Goal: Transaction & Acquisition: Purchase product/service

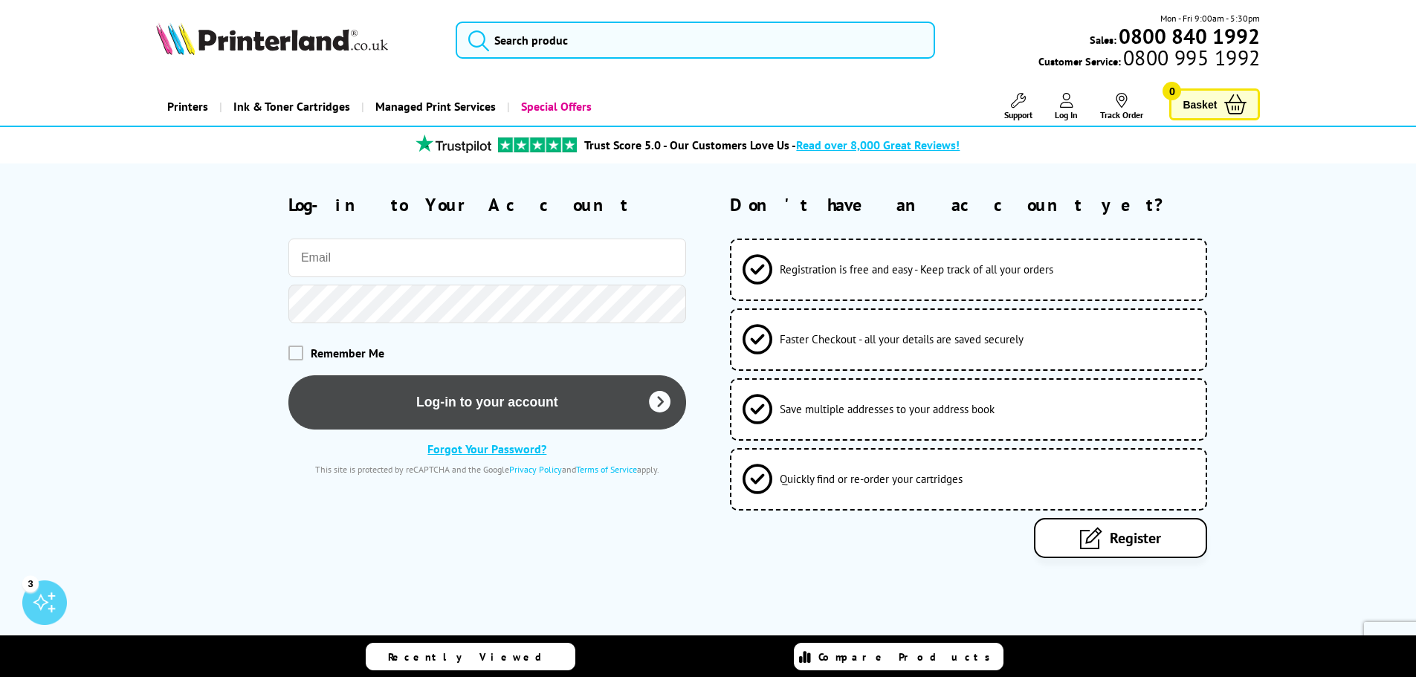
type input "finance@easternhigh.org.uk"
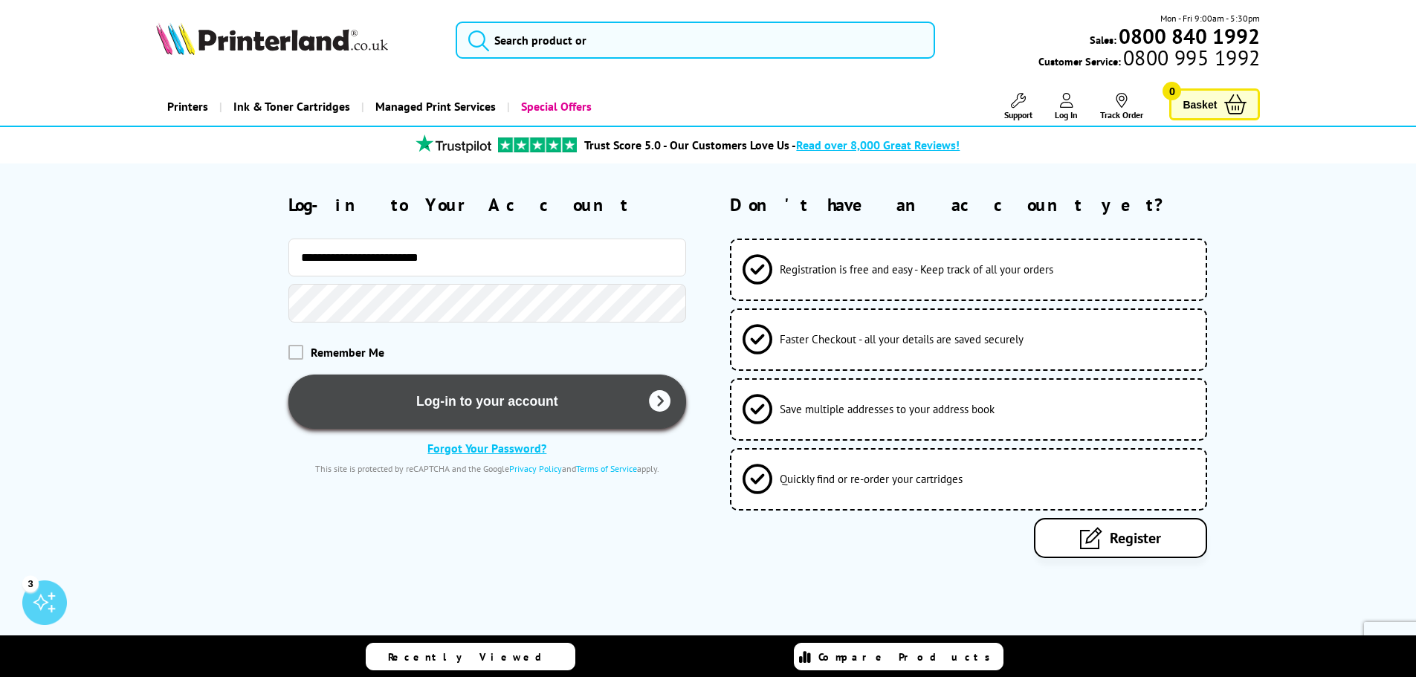
click at [468, 398] on button "Log-in to your account" at bounding box center [487, 402] width 398 height 54
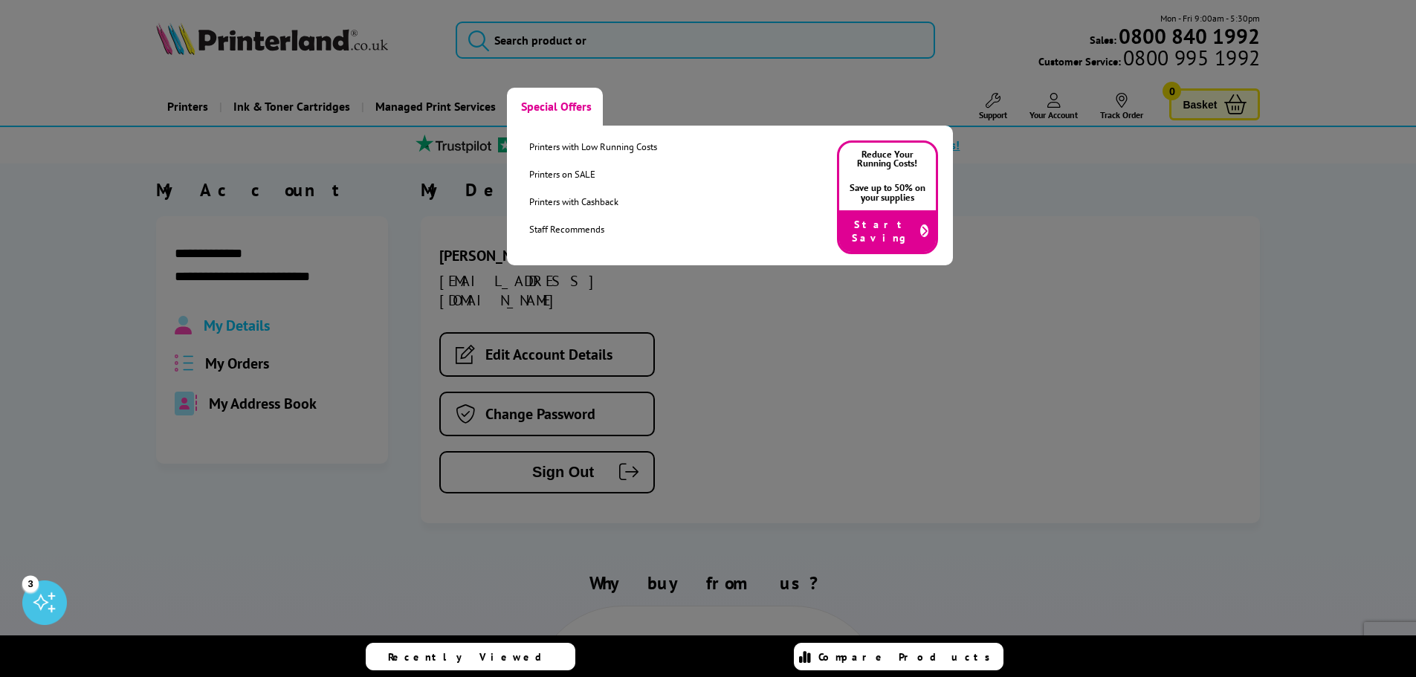
click at [584, 104] on link "Special Offers" at bounding box center [555, 107] width 96 height 38
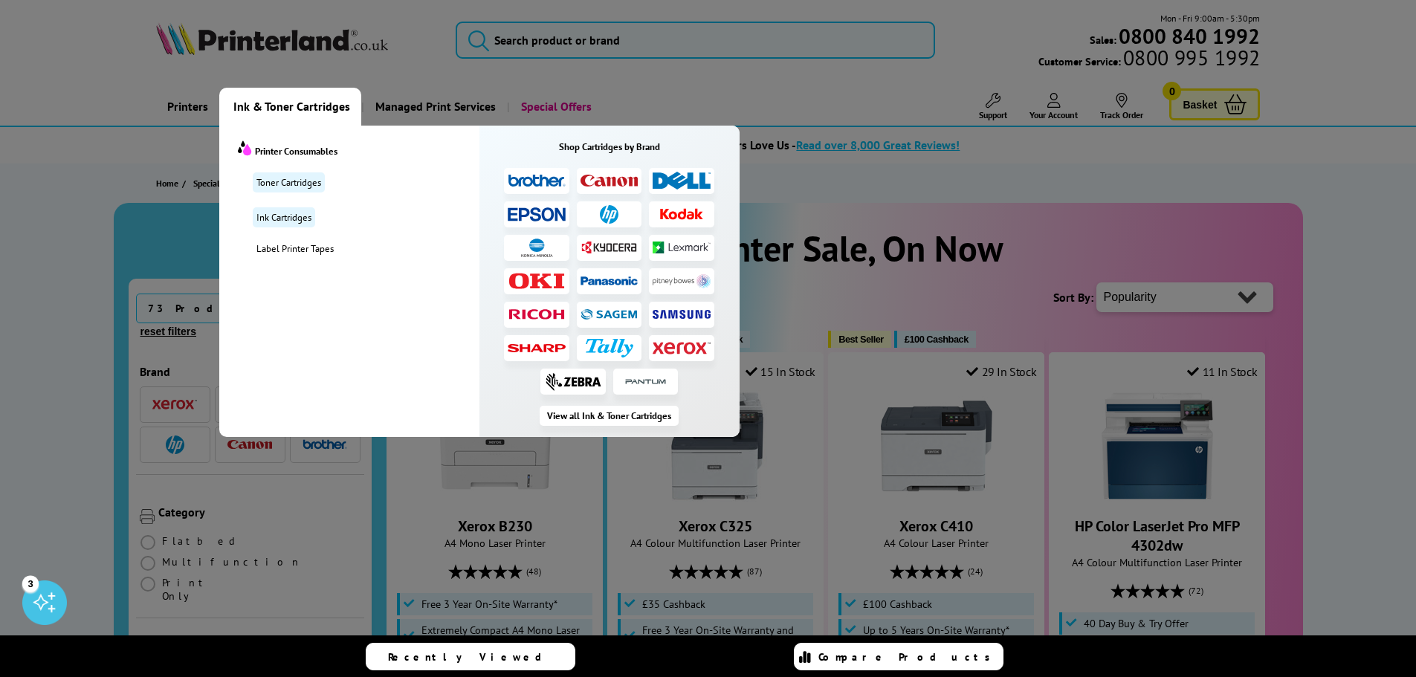
click at [679, 344] on img at bounding box center [682, 347] width 58 height 13
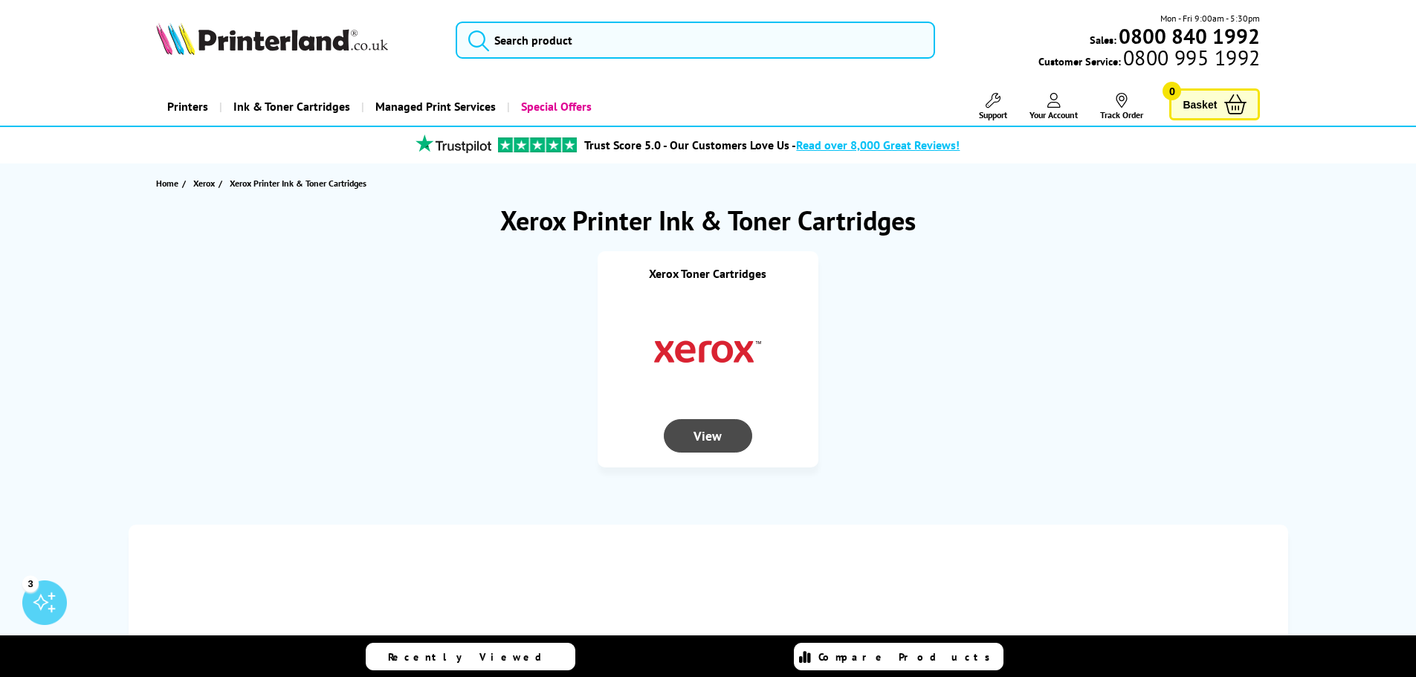
click at [705, 430] on div "View" at bounding box center [708, 435] width 88 height 33
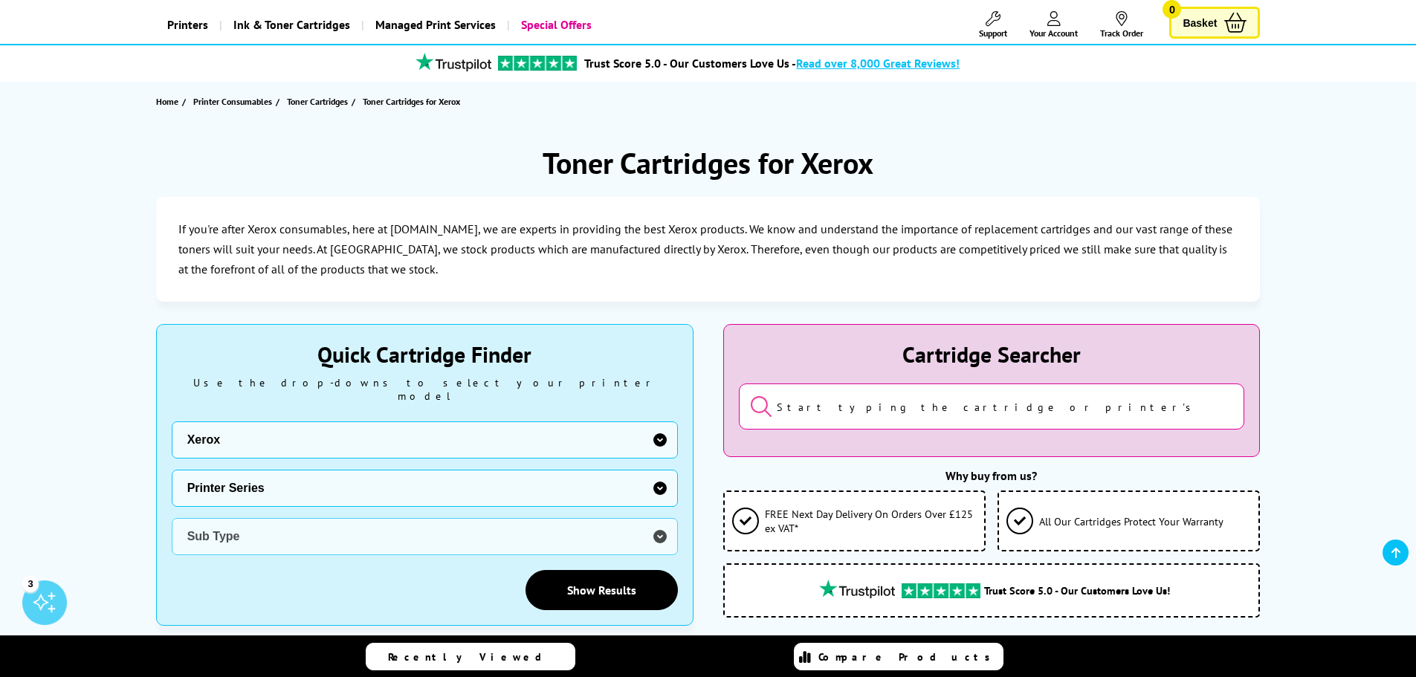
scroll to position [149, 0]
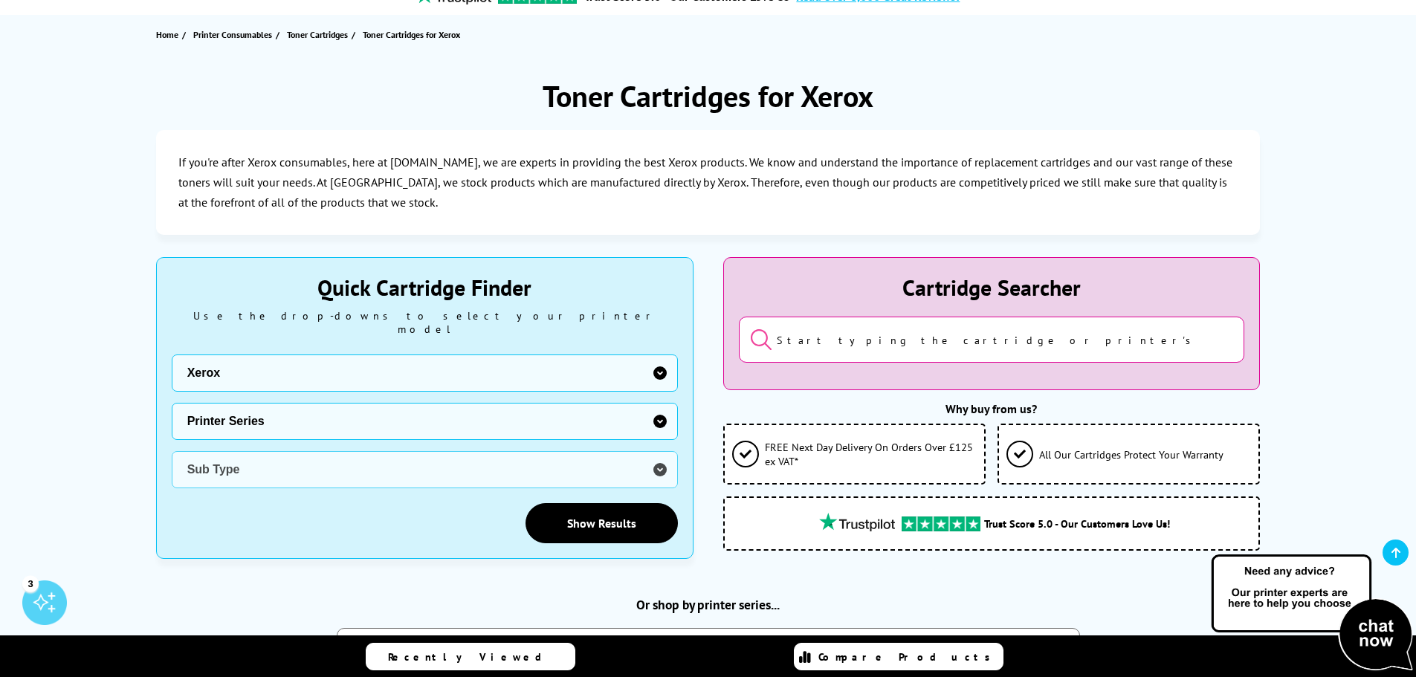
click at [294, 406] on select "Printer Series B Series C Series Phaser Series VersaLink Series WorkCentre Seri…" at bounding box center [425, 421] width 506 height 37
click at [867, 340] on input "search" at bounding box center [992, 340] width 506 height 46
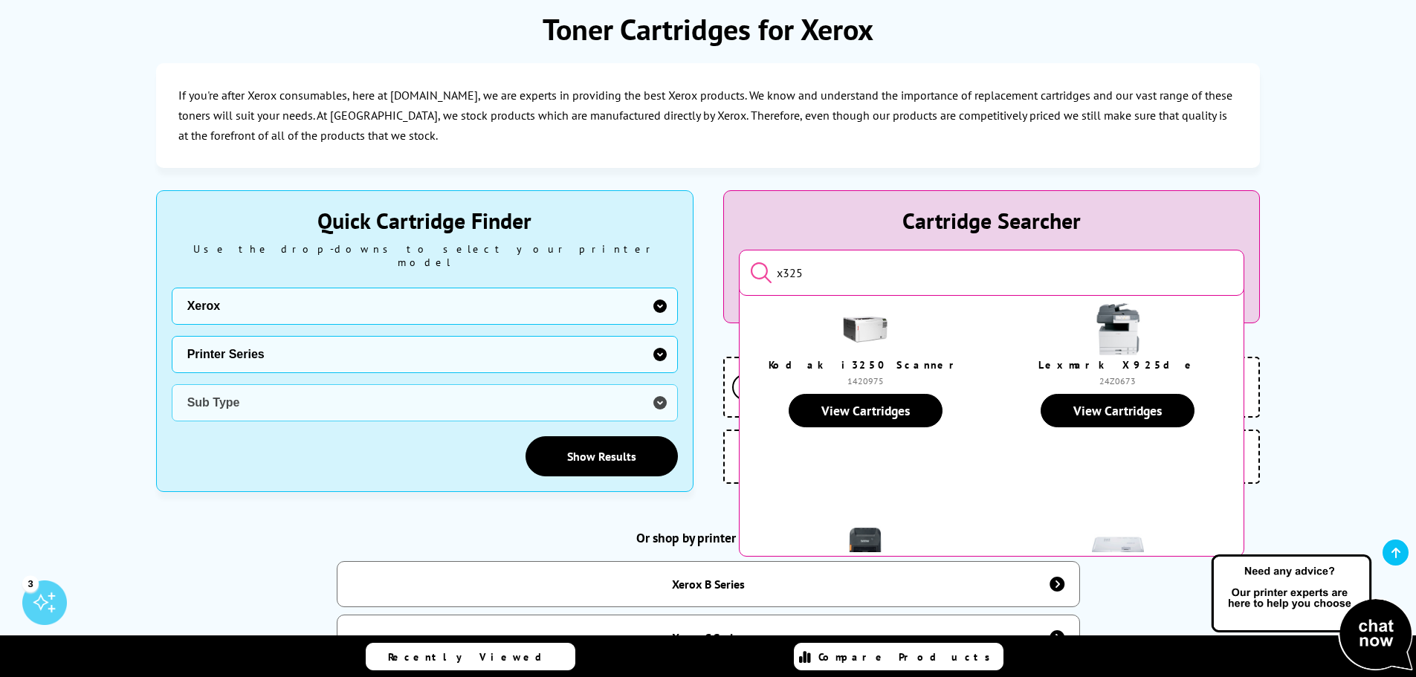
scroll to position [297, 0]
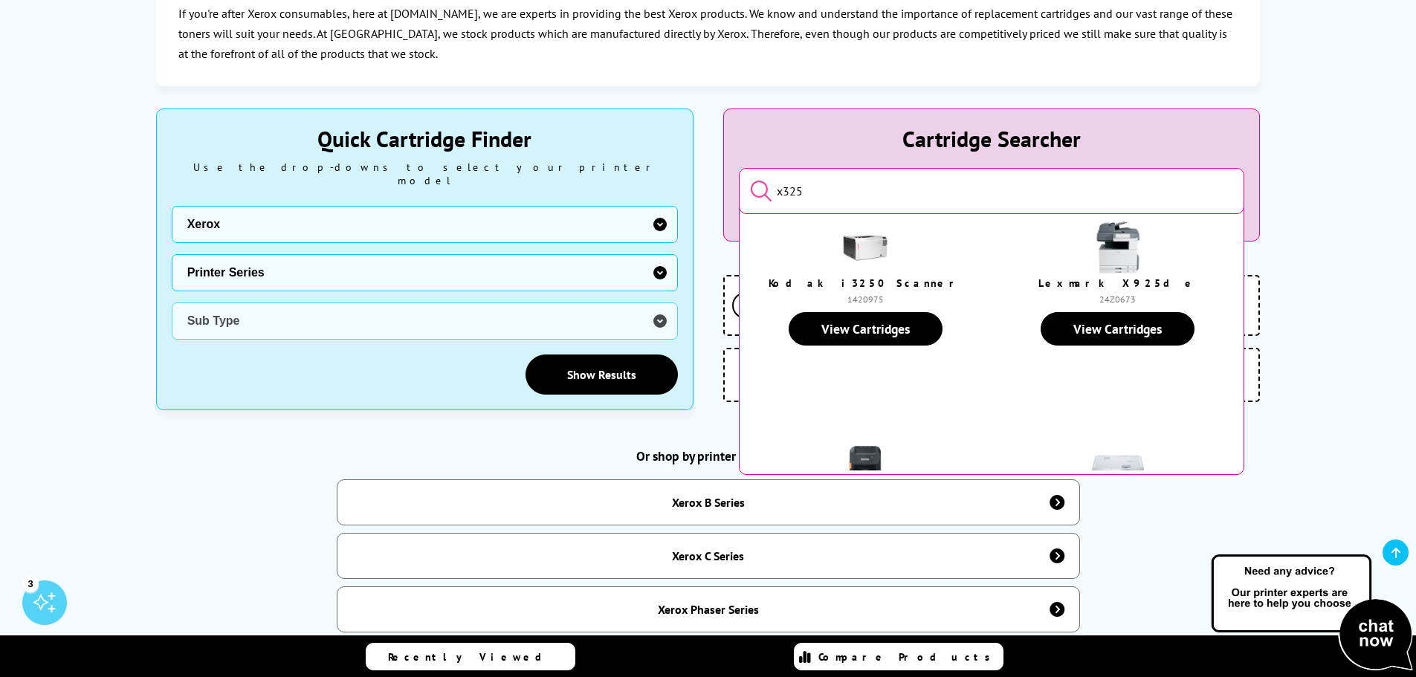
drag, startPoint x: 781, startPoint y: 190, endPoint x: 711, endPoint y: 194, distance: 70.7
click at [714, 190] on div "Quick Cartridge Finder Use the drop-downs to select your printer model Manufact…" at bounding box center [708, 260] width 1104 height 302
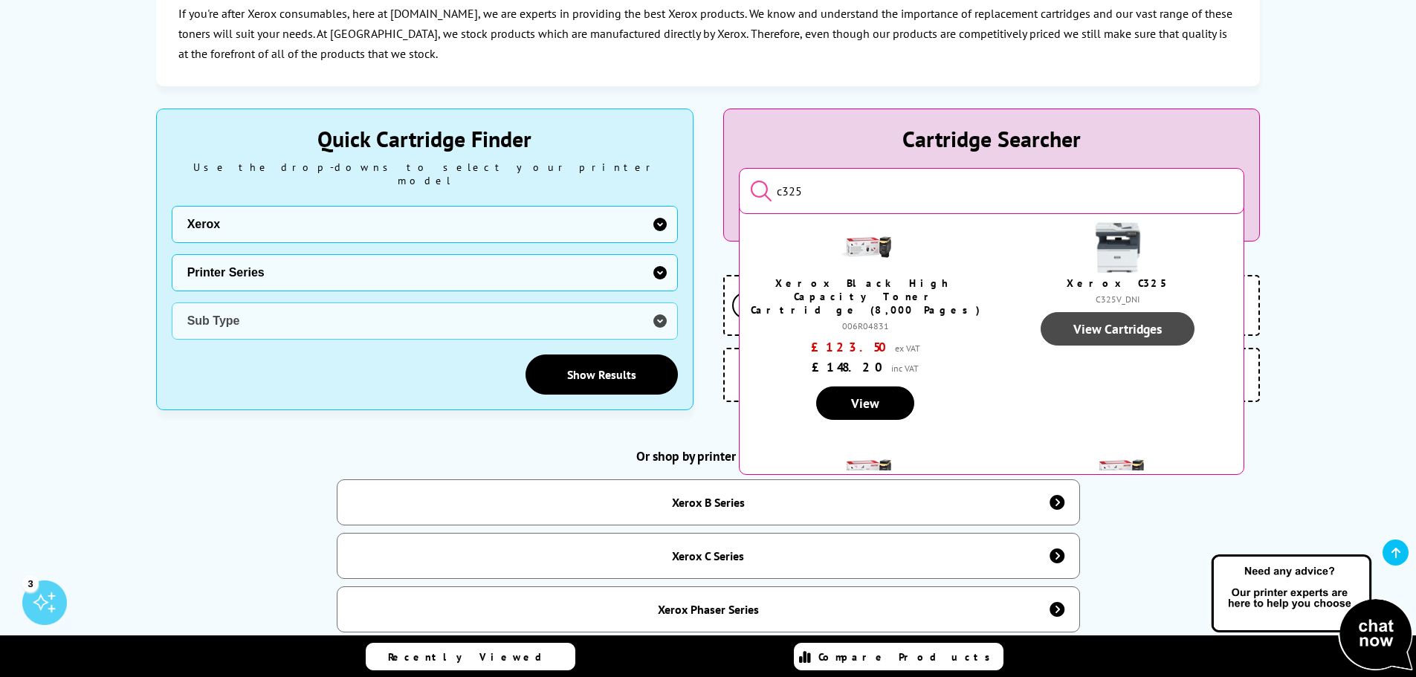
type input "c325"
click at [1103, 335] on link "View Cartridges" at bounding box center [1118, 328] width 154 height 33
